Goal: Use online tool/utility: Utilize a website feature to perform a specific function

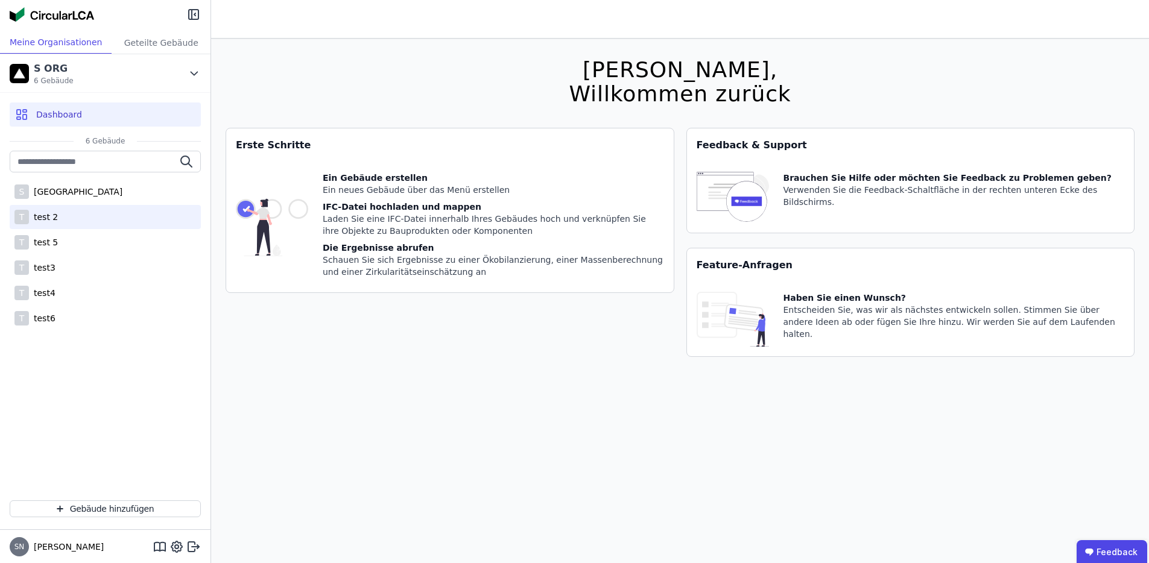
click at [57, 210] on div "T test 2" at bounding box center [105, 217] width 191 height 24
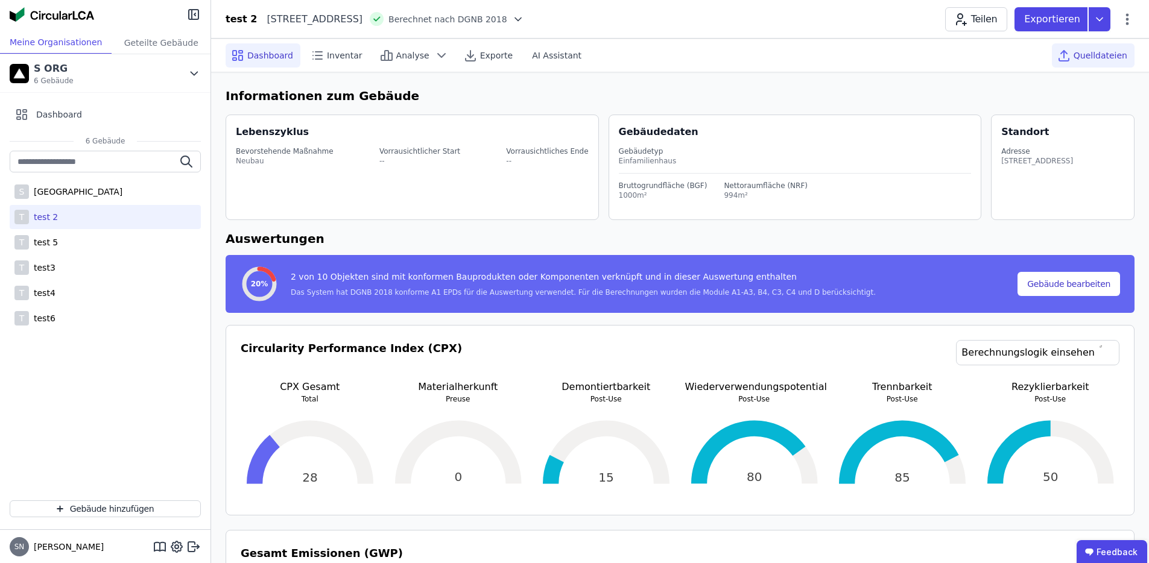
click at [1112, 55] on span "Quelldateien" at bounding box center [1101, 55] width 54 height 12
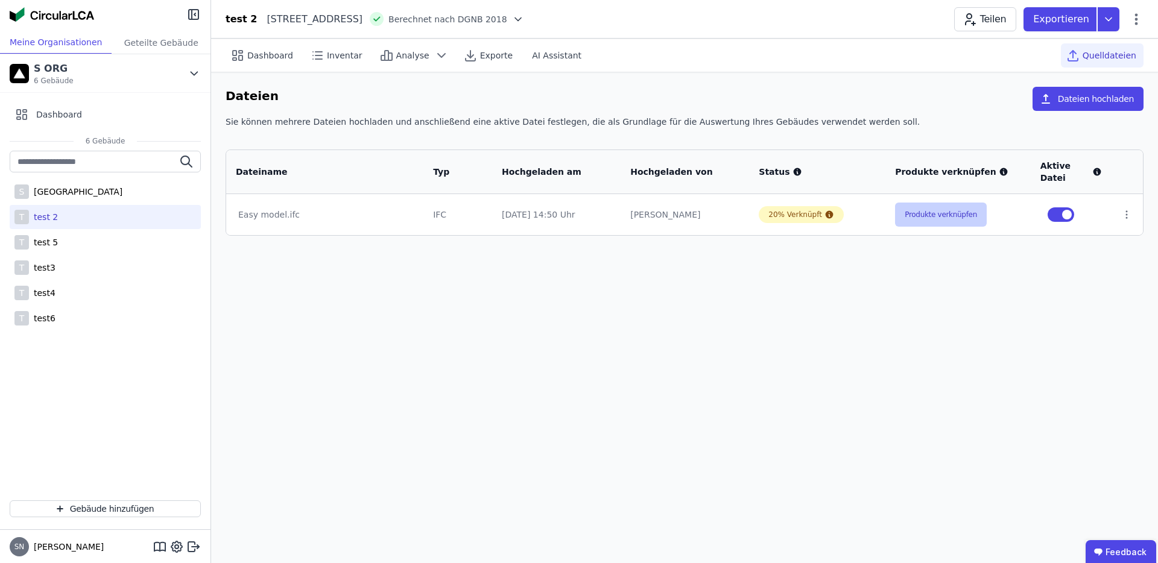
click at [958, 207] on button "Produkte verknüpfen" at bounding box center [941, 215] width 92 height 24
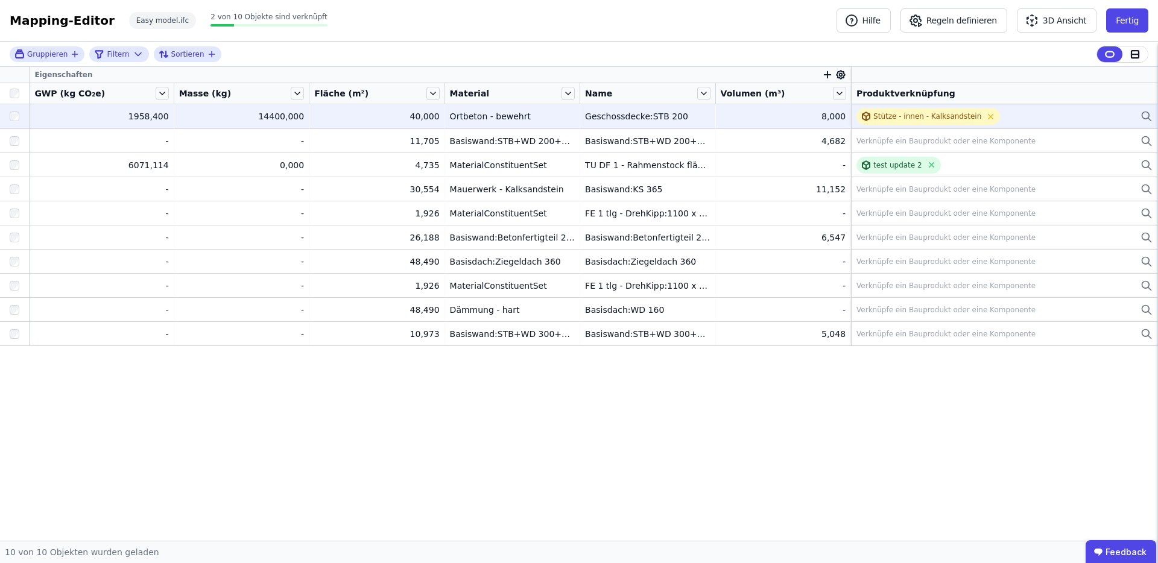
click at [670, 121] on div "Geschossdecke:STB 200" at bounding box center [647, 116] width 125 height 12
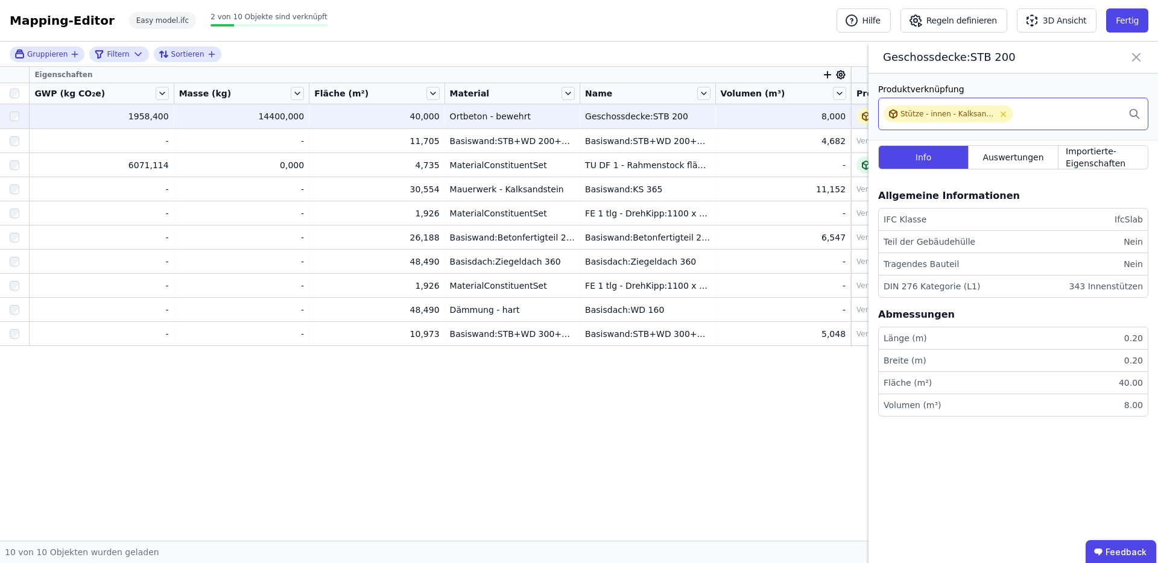
click at [1081, 116] on div "Stütze - innen - Kalksandstein" at bounding box center [1013, 114] width 270 height 33
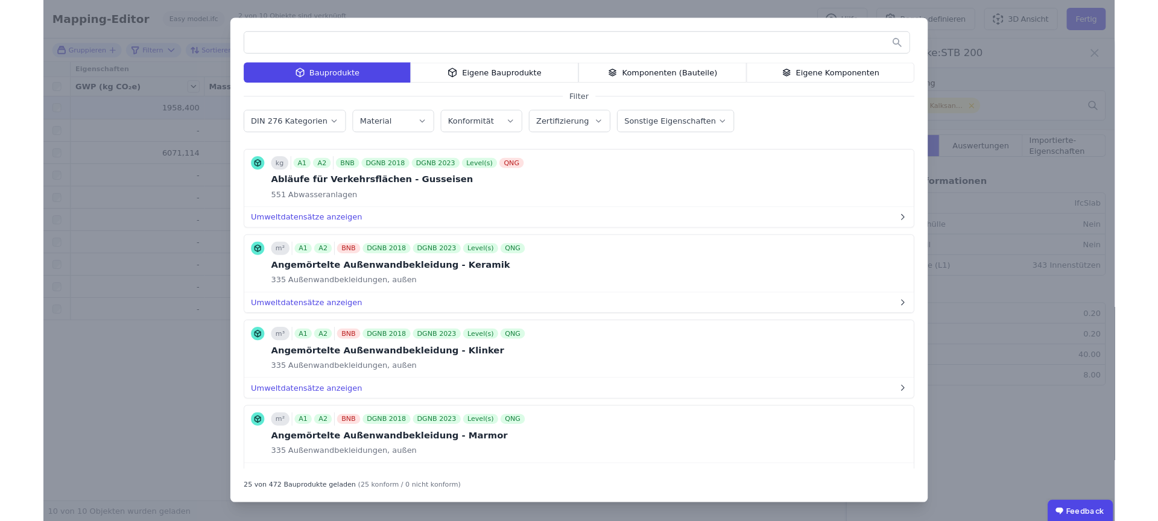
scroll to position [720, 0]
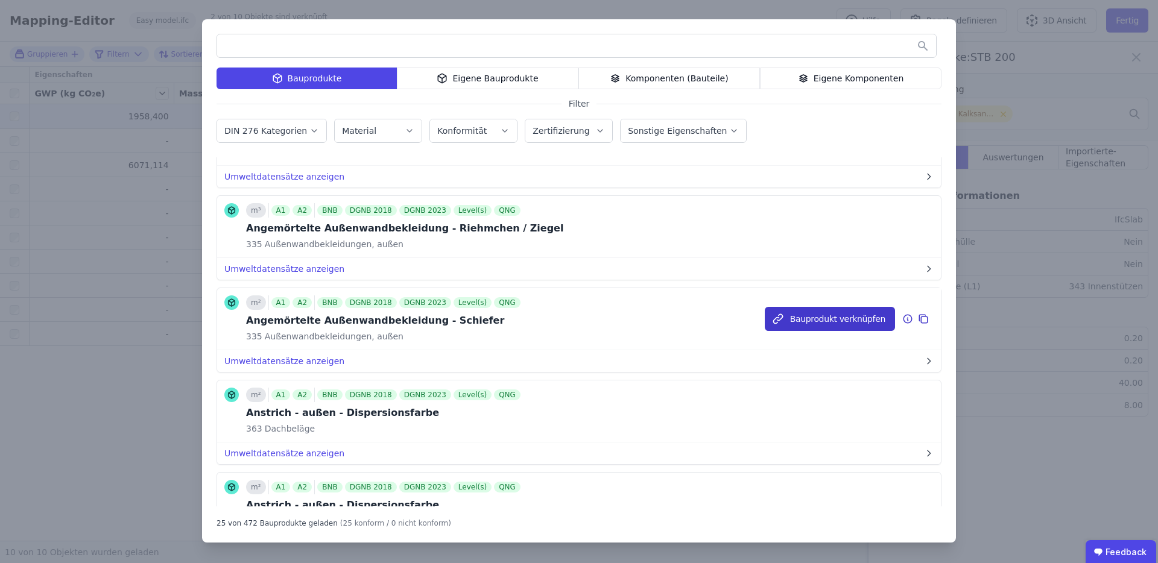
click at [812, 318] on button "Bauprodukt verknüpfen" at bounding box center [830, 319] width 130 height 24
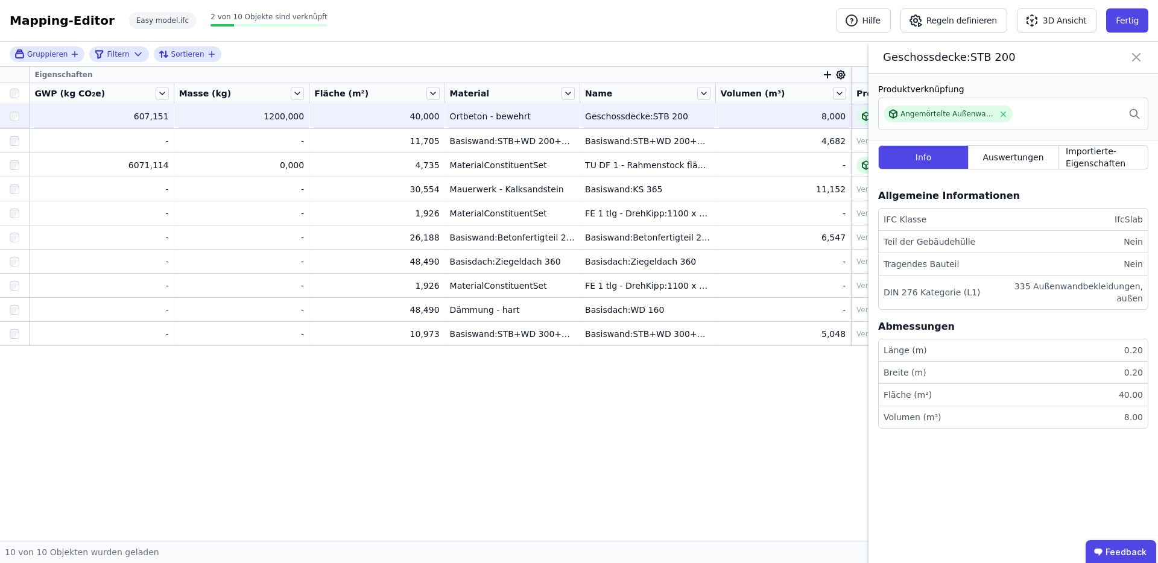
click at [729, 385] on div "Eigenschaften GWP (kg CO₂e) Masse (kg) Fläche (m²) Material Name Volumen (m³) P…" at bounding box center [579, 304] width 1158 height 474
click at [1142, 57] on icon at bounding box center [1136, 57] width 14 height 17
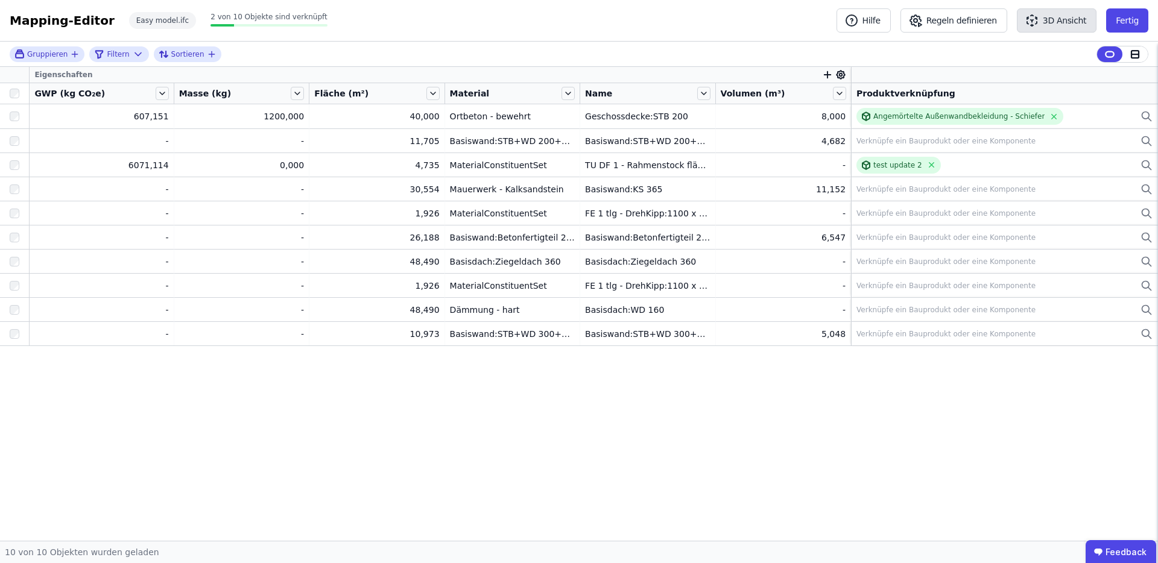
click at [1072, 21] on button "3D Ansicht" at bounding box center [1057, 20] width 80 height 24
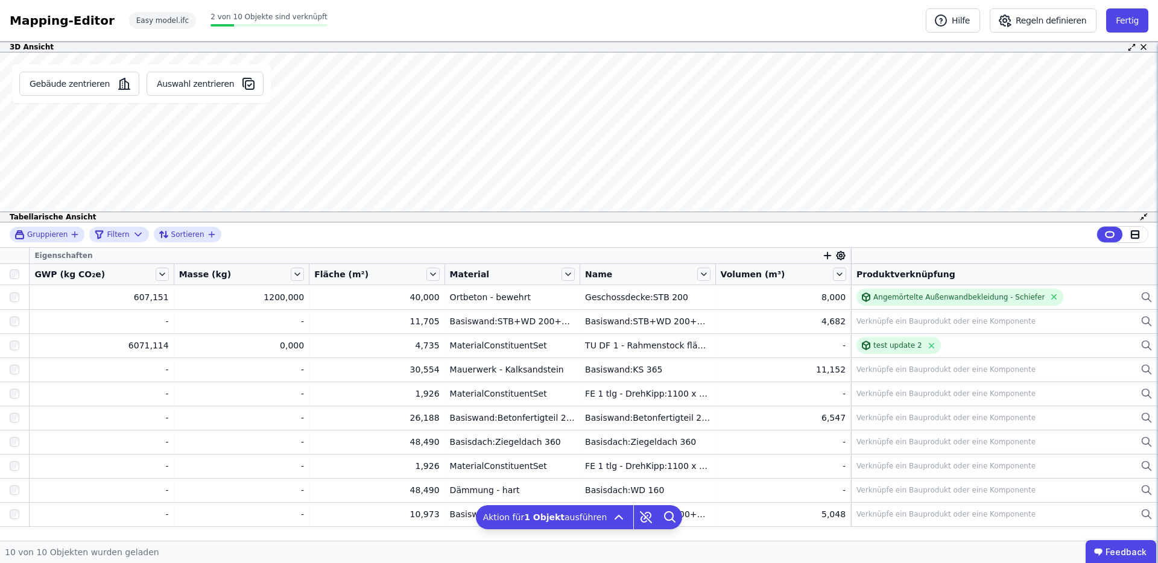
click at [97, 353] on td "6071,114 6071,114" at bounding box center [102, 346] width 144 height 24
